Goal: Task Accomplishment & Management: Complete application form

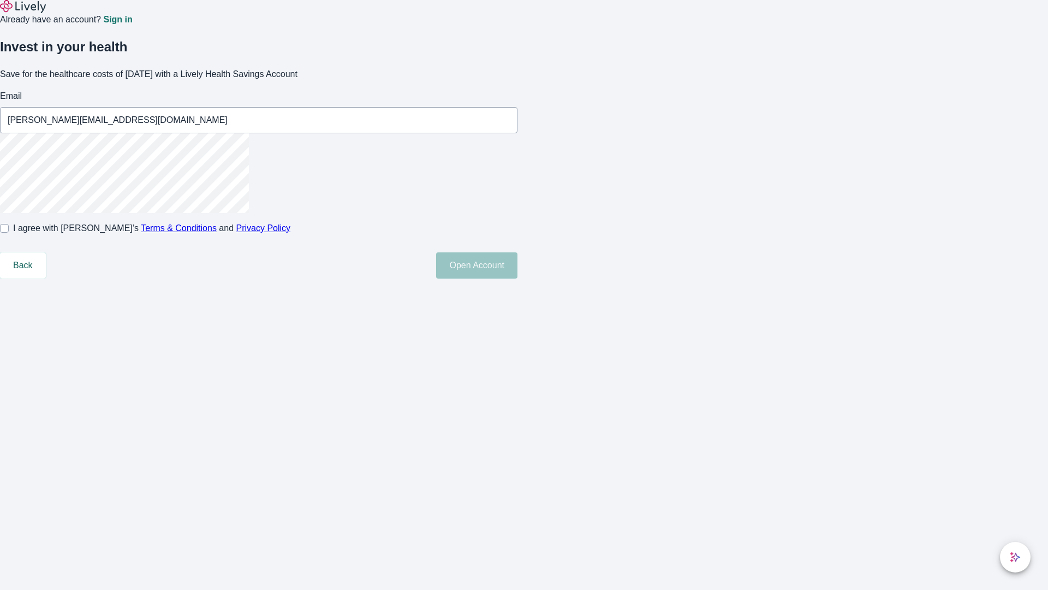
click at [9, 233] on input "I agree with Lively’s Terms & Conditions and Privacy Policy" at bounding box center [4, 228] width 9 height 9
checkbox input "true"
click at [518, 278] on button "Open Account" at bounding box center [476, 265] width 81 height 26
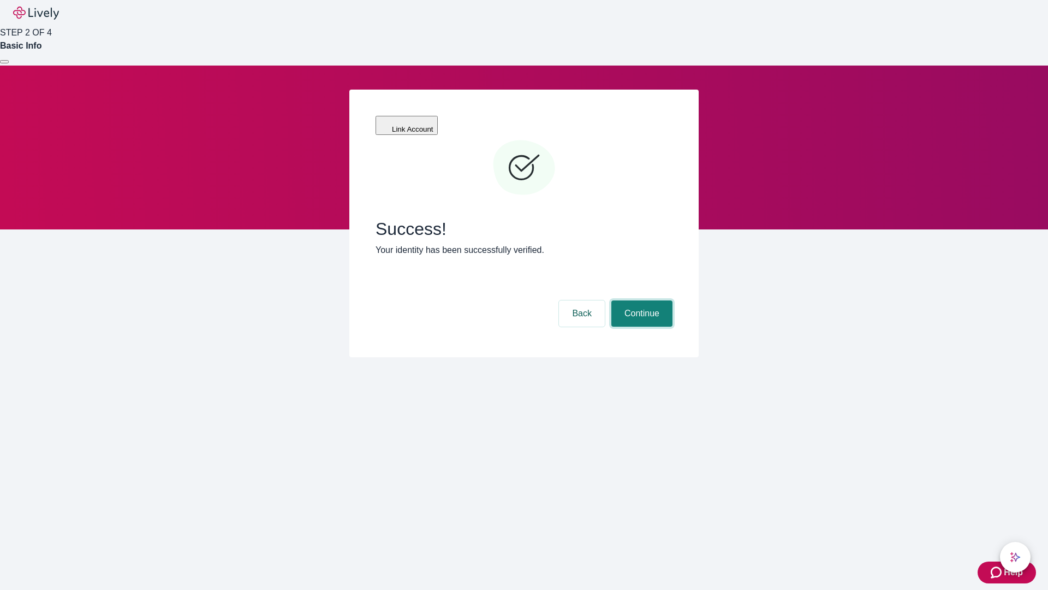
click at [640, 300] on button "Continue" at bounding box center [642, 313] width 61 height 26
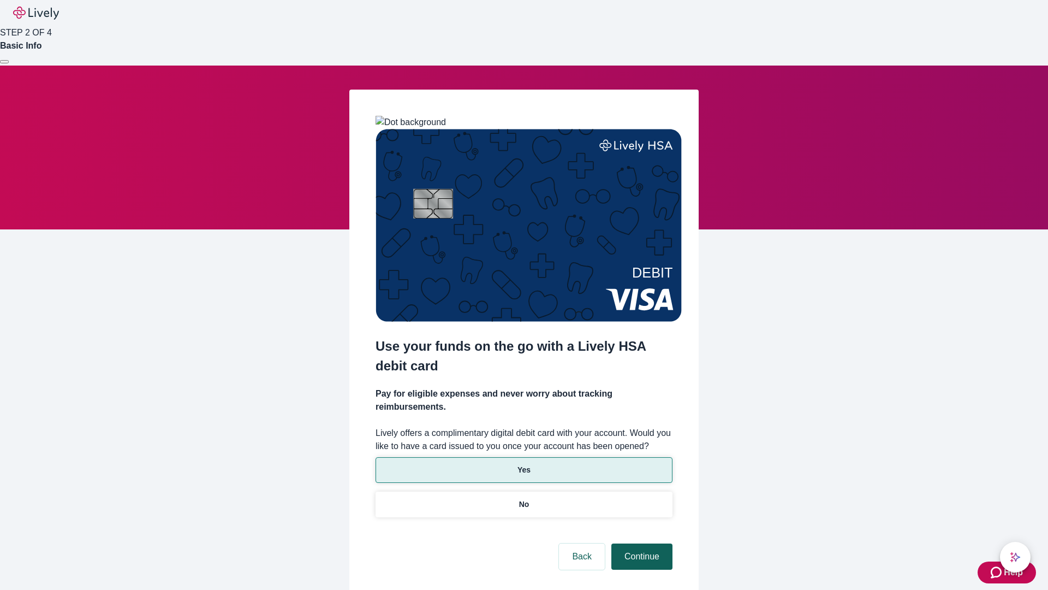
click at [524, 464] on p "Yes" at bounding box center [524, 469] width 13 height 11
click at [640, 543] on button "Continue" at bounding box center [642, 556] width 61 height 26
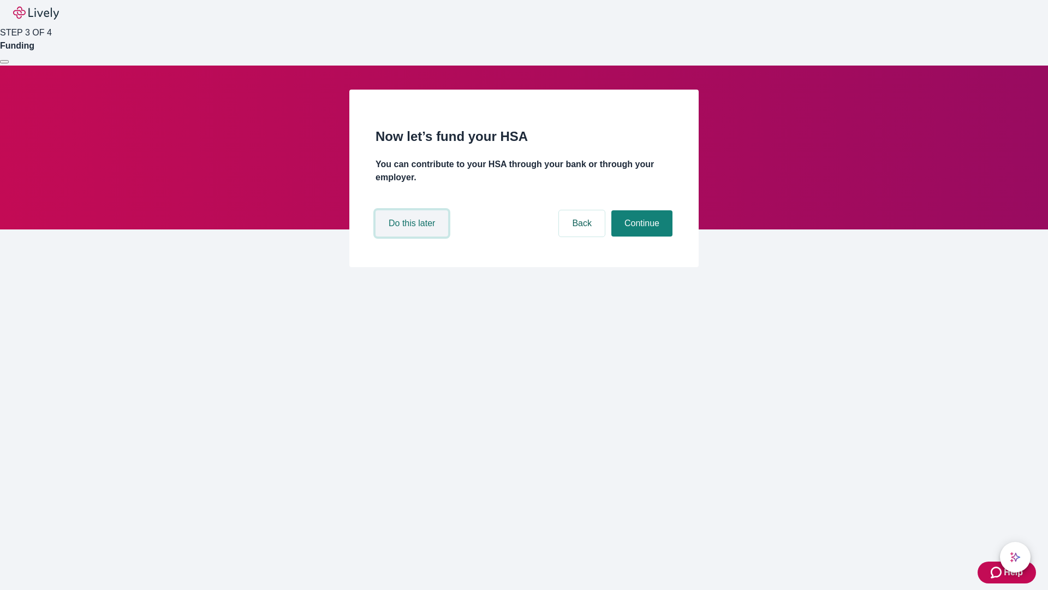
click at [413, 236] on button "Do this later" at bounding box center [412, 223] width 73 height 26
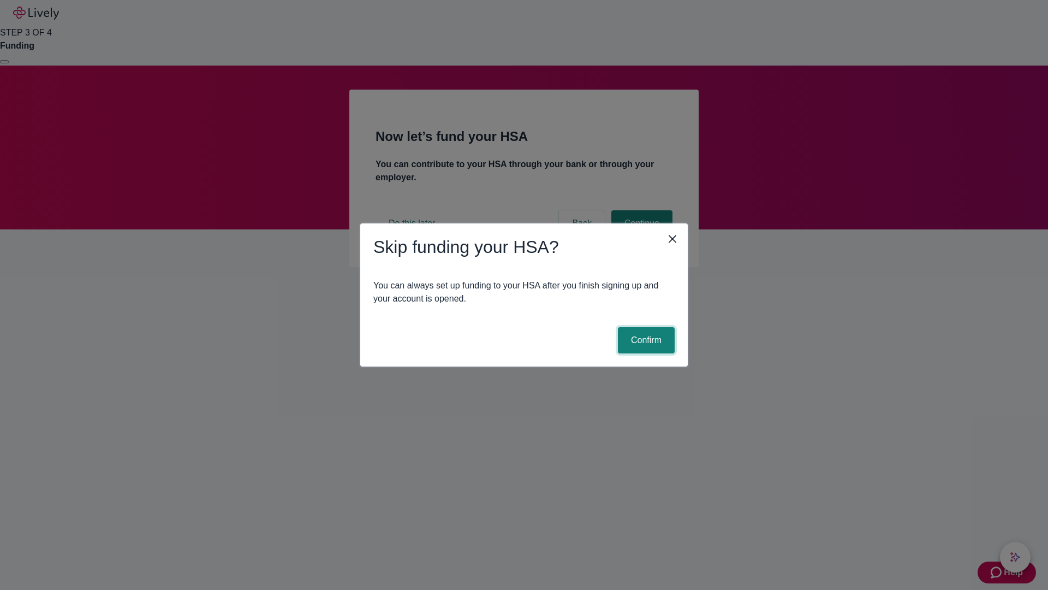
click at [645, 340] on button "Confirm" at bounding box center [646, 340] width 57 height 26
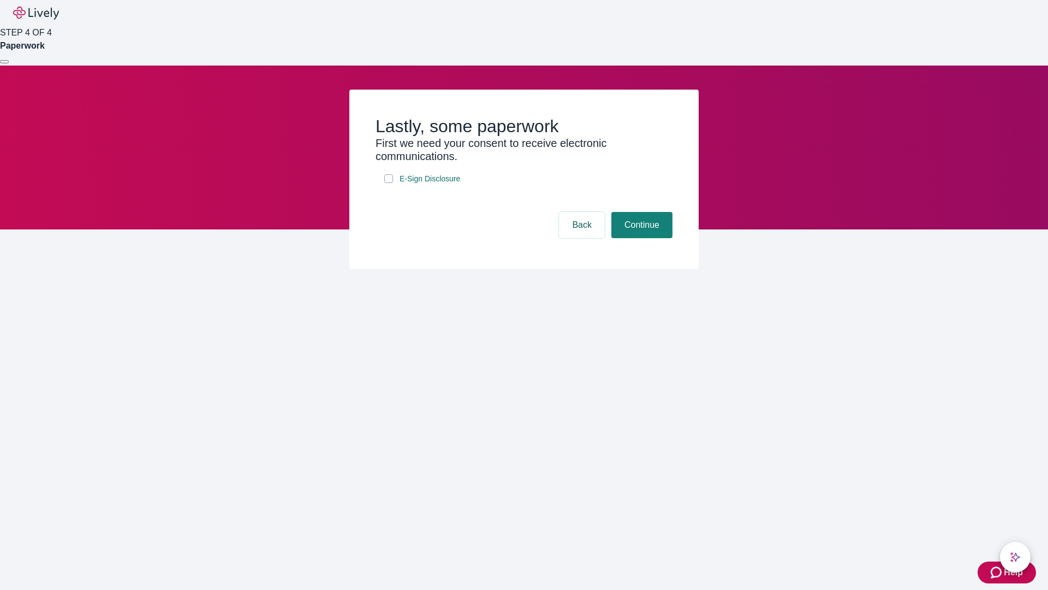
click at [389, 183] on input "E-Sign Disclosure" at bounding box center [388, 178] width 9 height 9
checkbox input "true"
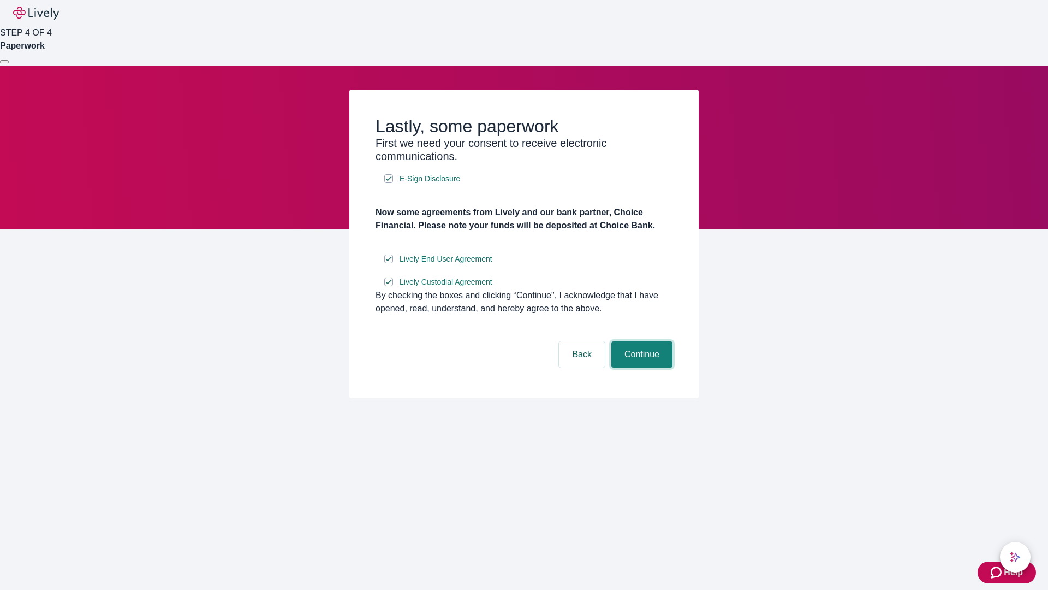
click at [640, 367] on button "Continue" at bounding box center [642, 354] width 61 height 26
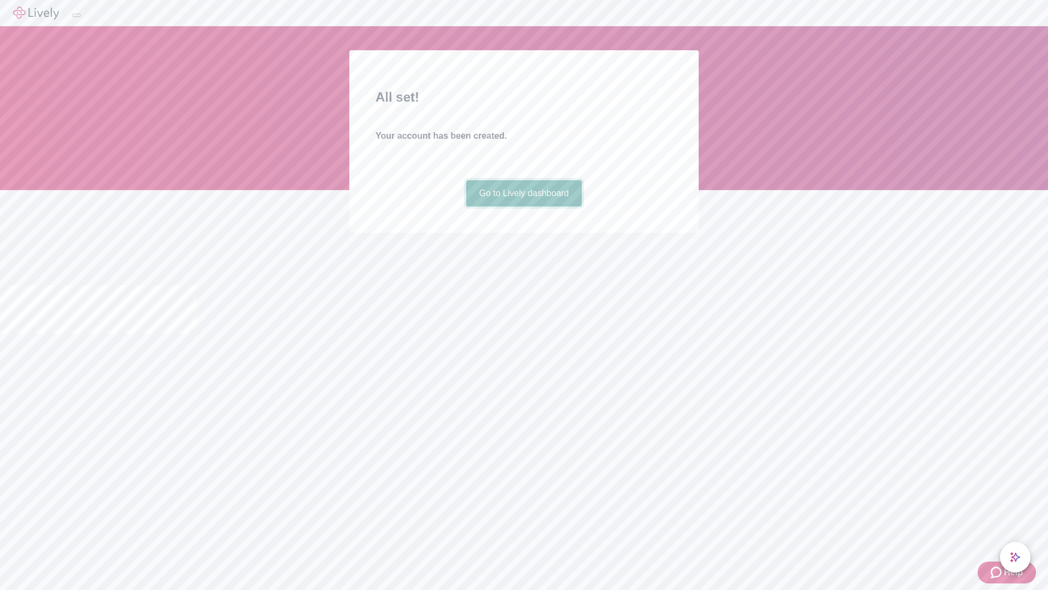
click at [524, 206] on link "Go to Lively dashboard" at bounding box center [524, 193] width 116 height 26
